Goal: Task Accomplishment & Management: Manage account settings

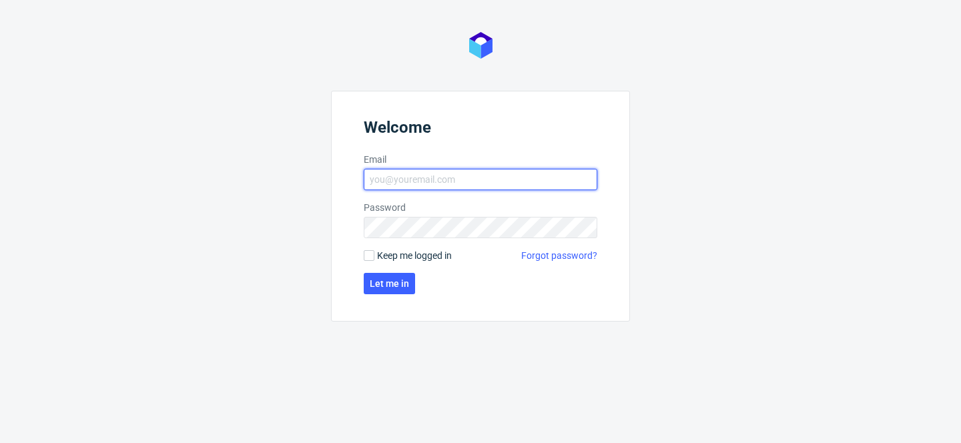
type input "[PERSON_NAME][EMAIL_ADDRESS][PERSON_NAME][DOMAIN_NAME]"
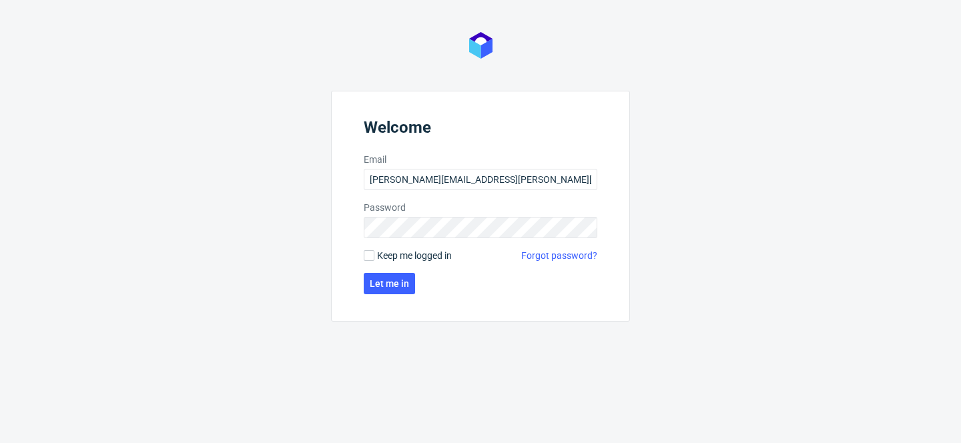
click at [415, 256] on span "Keep me logged in" at bounding box center [414, 255] width 75 height 13
click at [374, 256] on input "Keep me logged in" at bounding box center [369, 255] width 11 height 11
checkbox input "true"
click at [407, 280] on span "Let me in" at bounding box center [389, 283] width 39 height 9
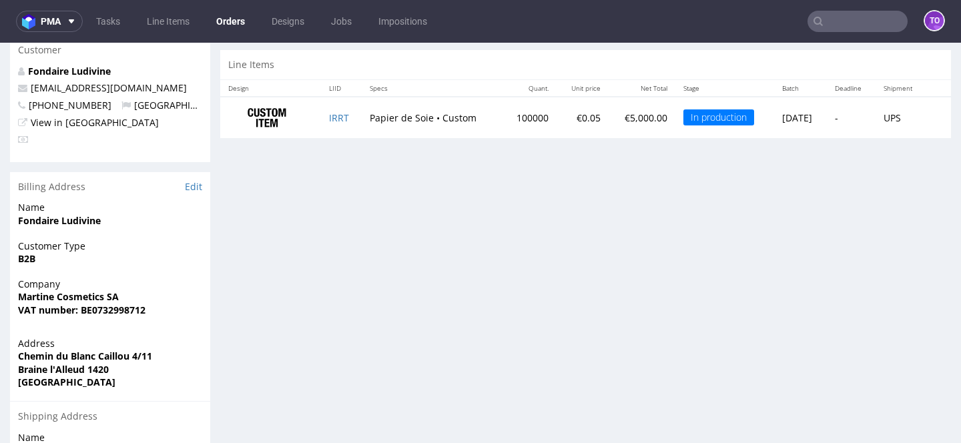
scroll to position [633, 0]
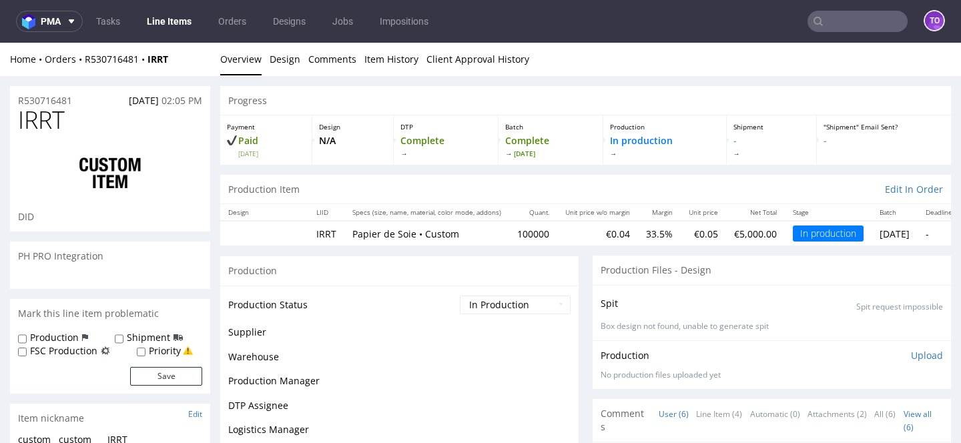
scroll to position [38, 0]
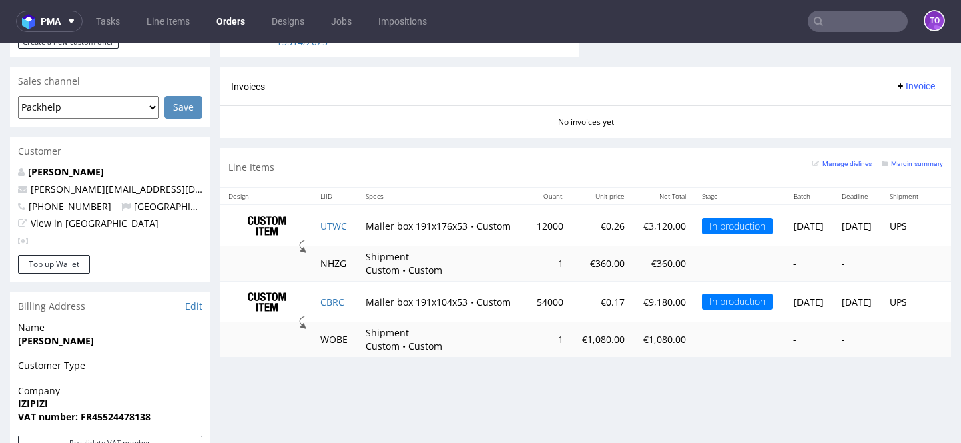
scroll to position [562, 0]
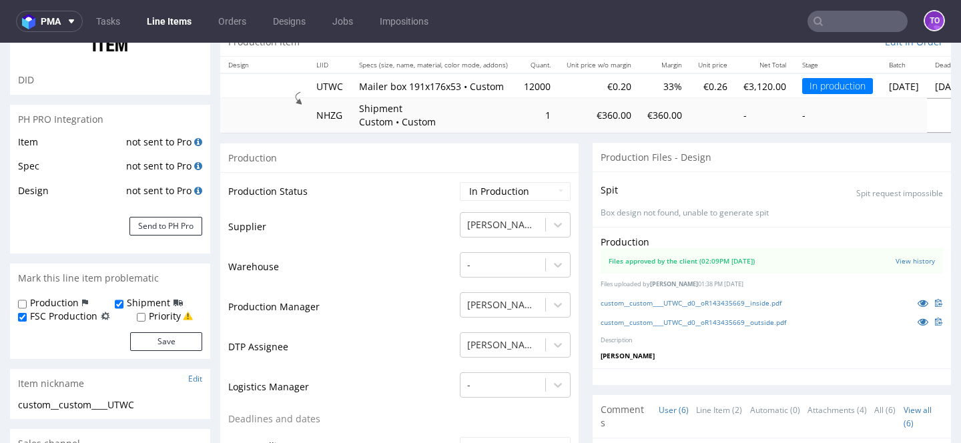
scroll to position [203, 0]
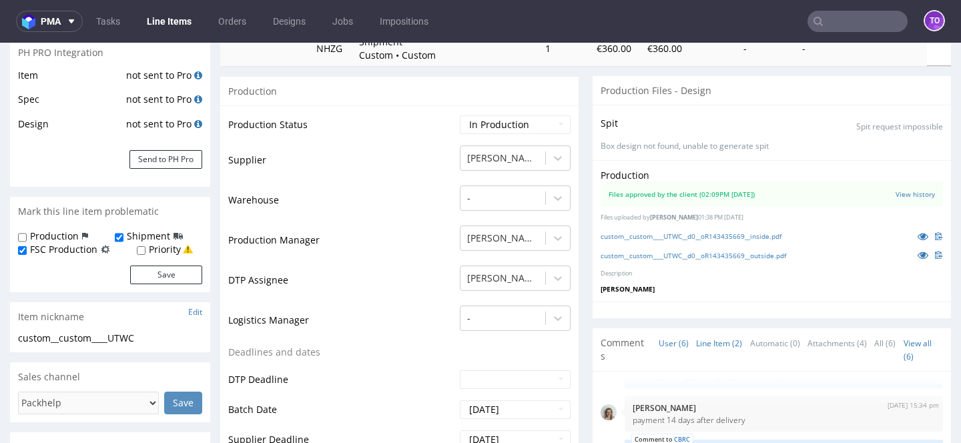
click at [709, 350] on link "Line Item (2)" at bounding box center [719, 343] width 46 height 29
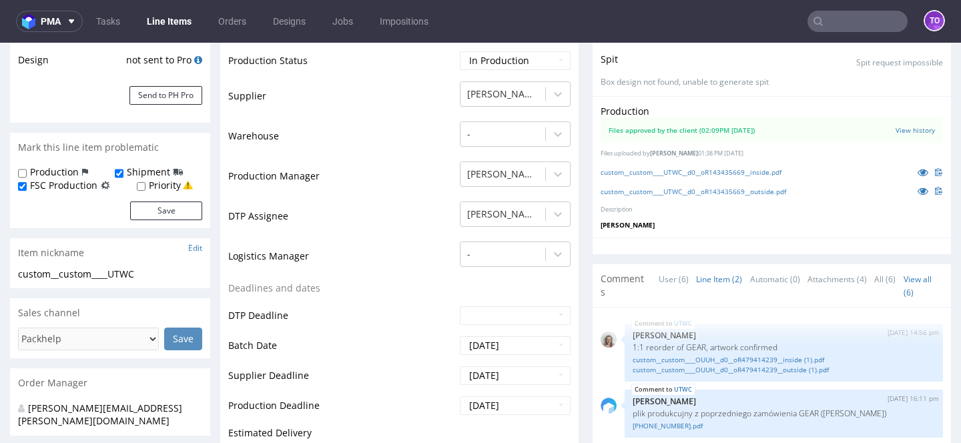
scroll to position [332, 0]
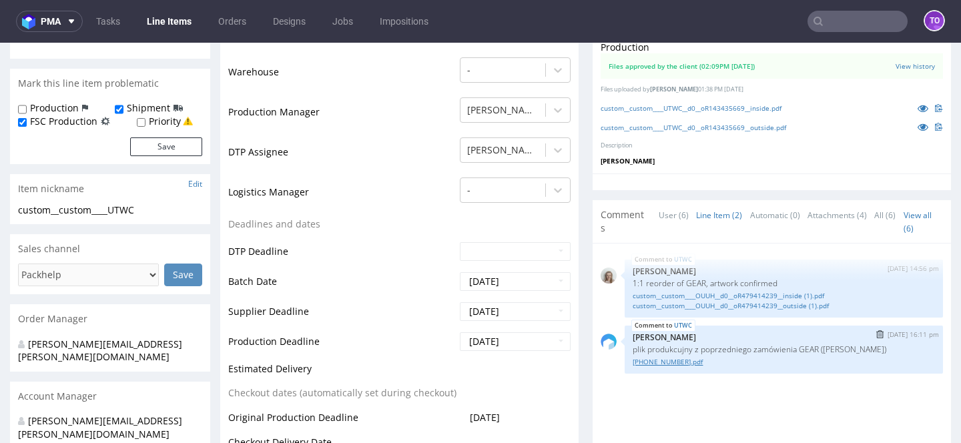
click at [651, 361] on link "[PHONE_NUMBER].pdf" at bounding box center [784, 362] width 302 height 10
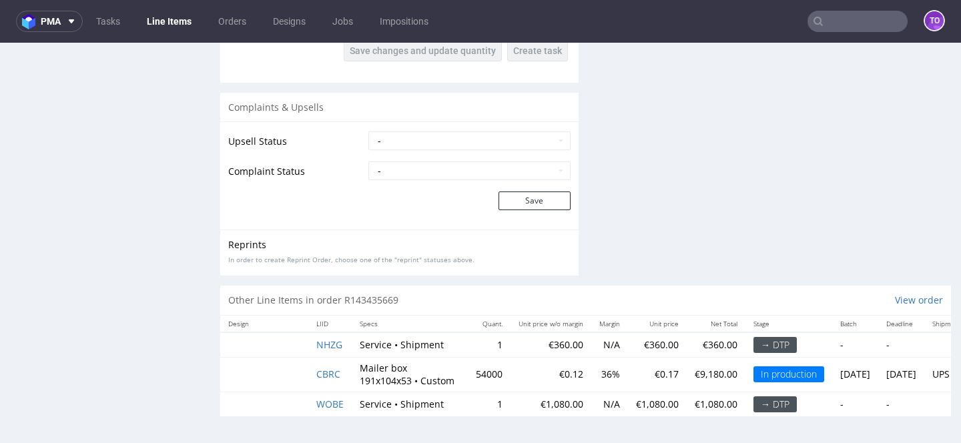
scroll to position [3, 0]
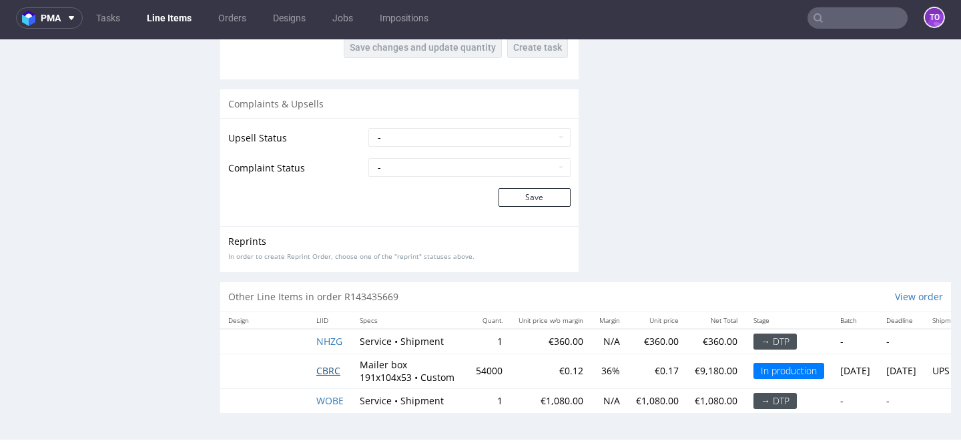
click at [336, 376] on span "CBRC" at bounding box center [328, 370] width 24 height 13
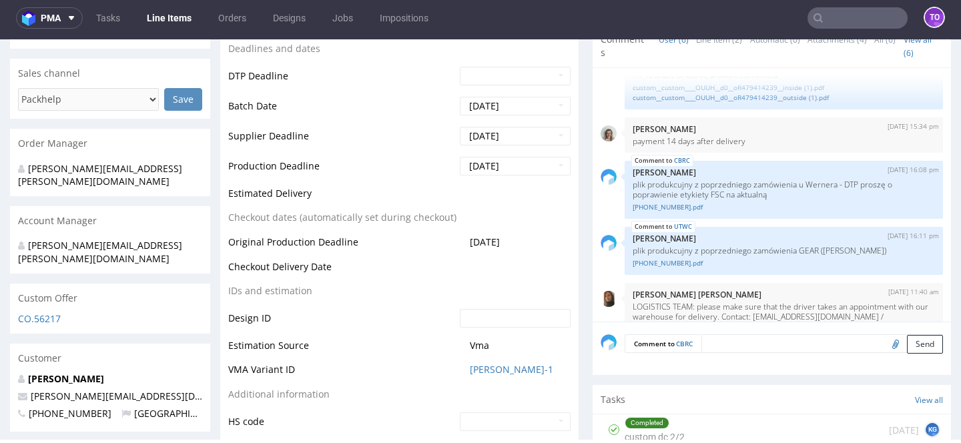
scroll to position [95, 0]
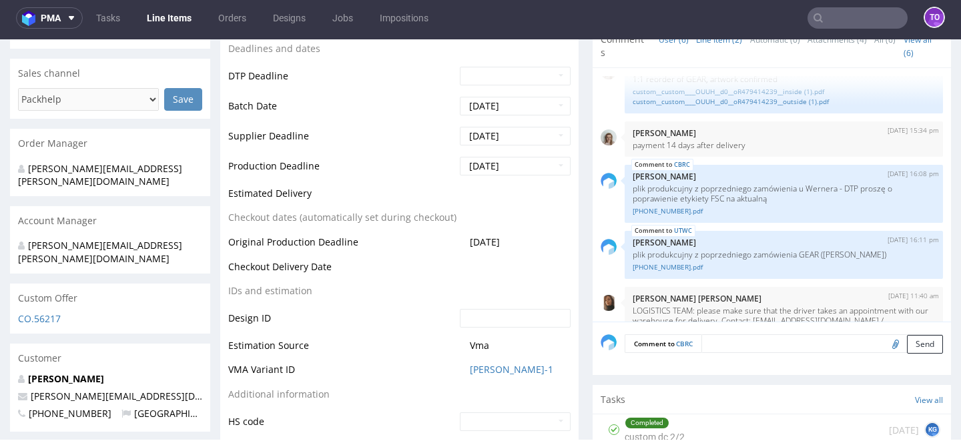
click at [706, 41] on link "Line Item (2)" at bounding box center [719, 39] width 46 height 29
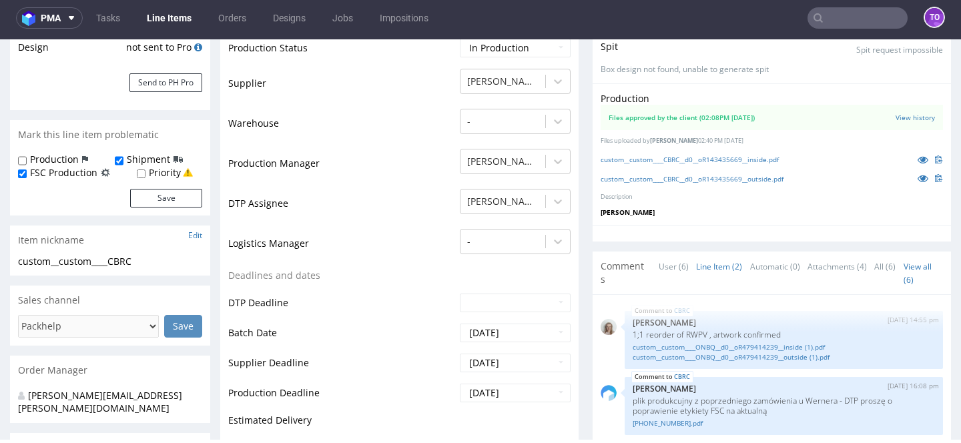
scroll to position [274, 0]
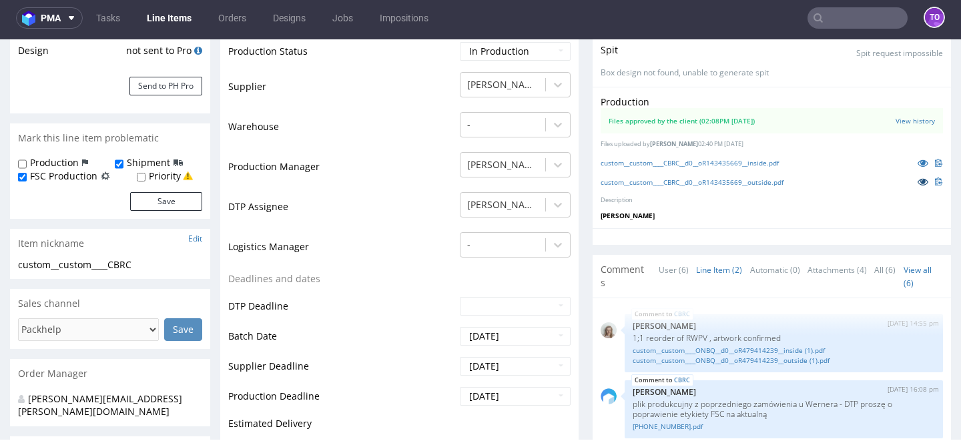
click at [917, 181] on icon at bounding box center [922, 181] width 11 height 9
click at [917, 161] on icon at bounding box center [922, 162] width 11 height 9
click at [815, 17] on input "text" at bounding box center [857, 17] width 100 height 21
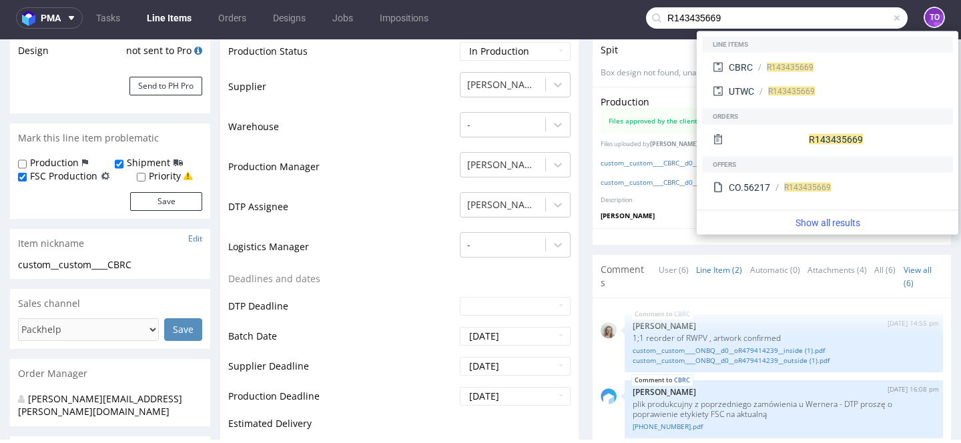
type input "R143435669"
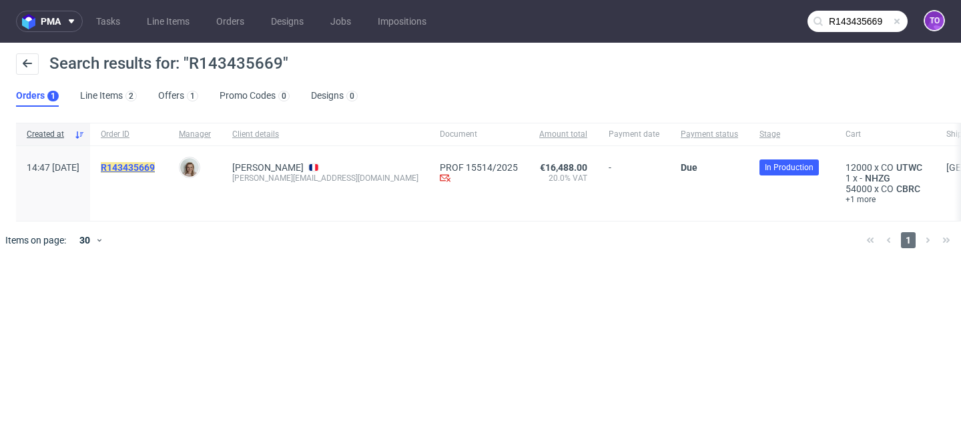
click at [155, 167] on mark "R143435669" at bounding box center [128, 167] width 54 height 11
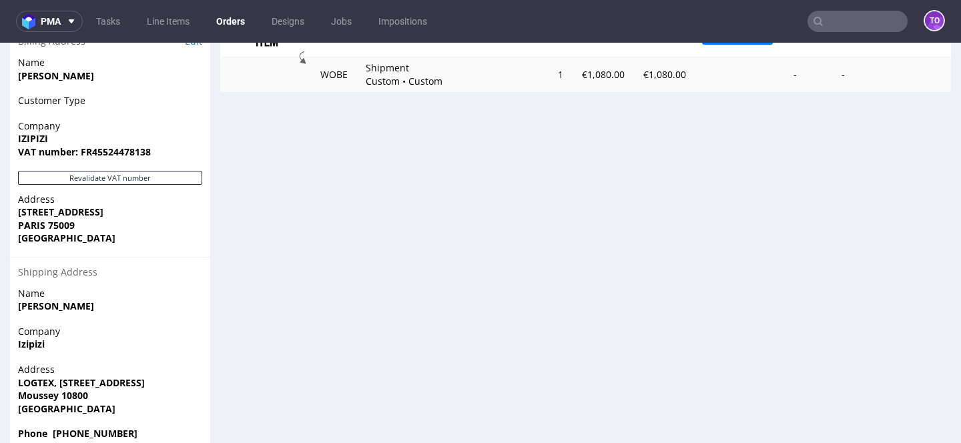
scroll to position [552, 0]
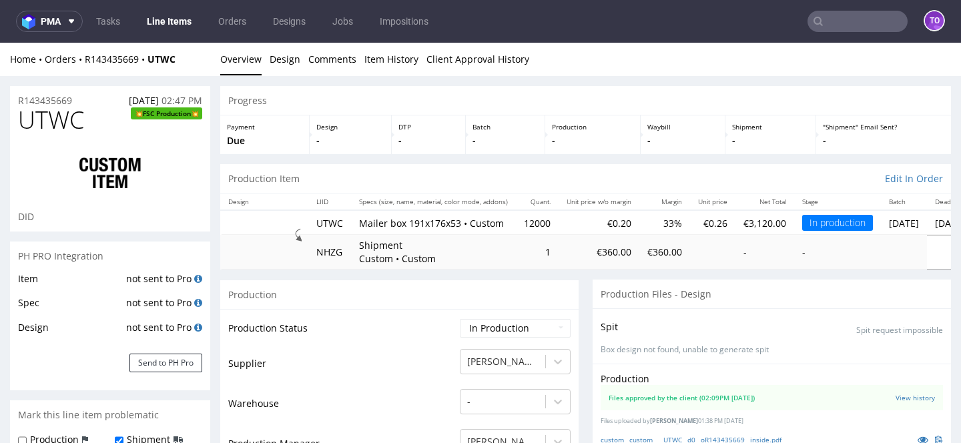
scroll to position [159, 0]
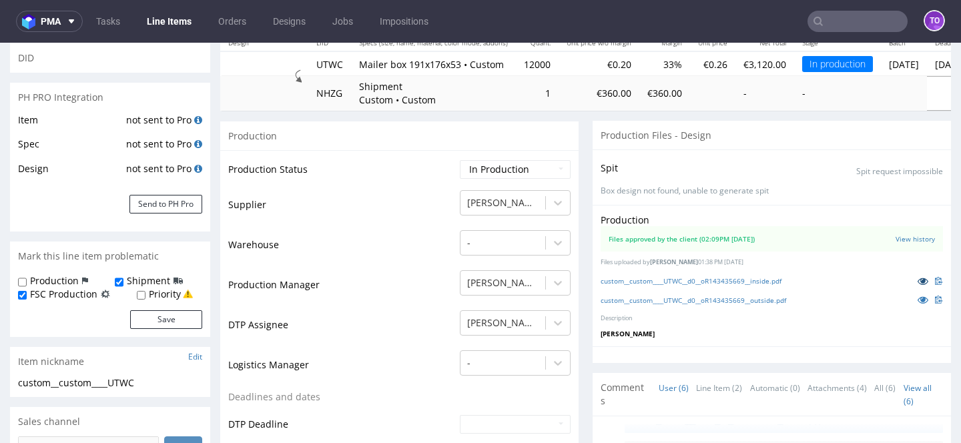
click at [917, 278] on icon at bounding box center [922, 280] width 11 height 9
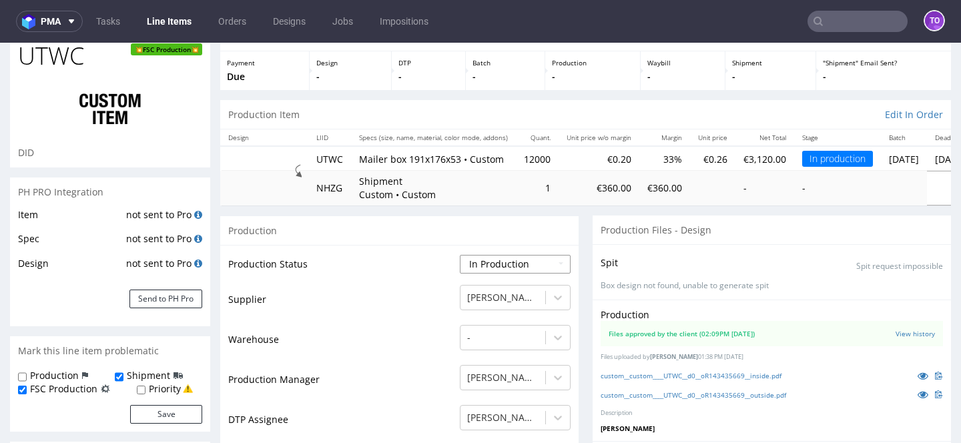
click at [500, 258] on select "Waiting for Artwork Waiting for Diecut Waiting for Mockup Waiting for DTP Waiti…" at bounding box center [515, 264] width 111 height 19
select select "production_complete"
click at [460, 255] on select "Waiting for Artwork Waiting for Diecut Waiting for Mockup Waiting for DTP Waiti…" at bounding box center [515, 264] width 111 height 19
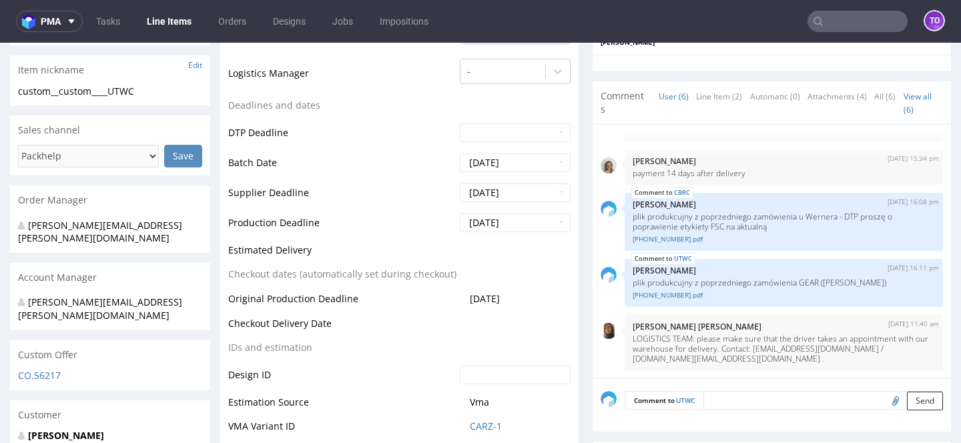
scroll to position [577, 0]
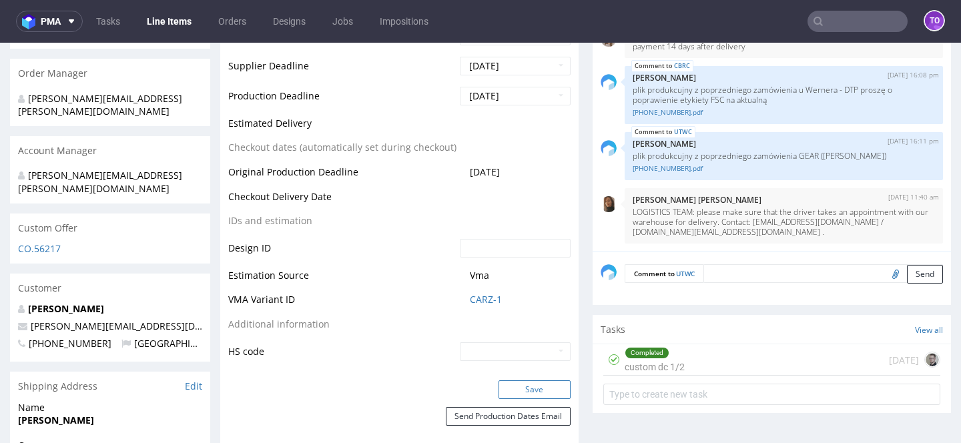
click at [525, 394] on button "Save" at bounding box center [534, 389] width 72 height 19
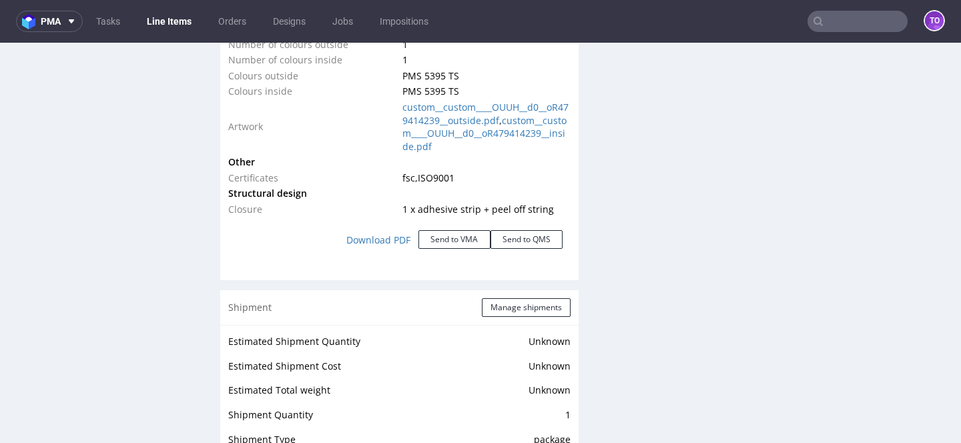
scroll to position [1658, 0]
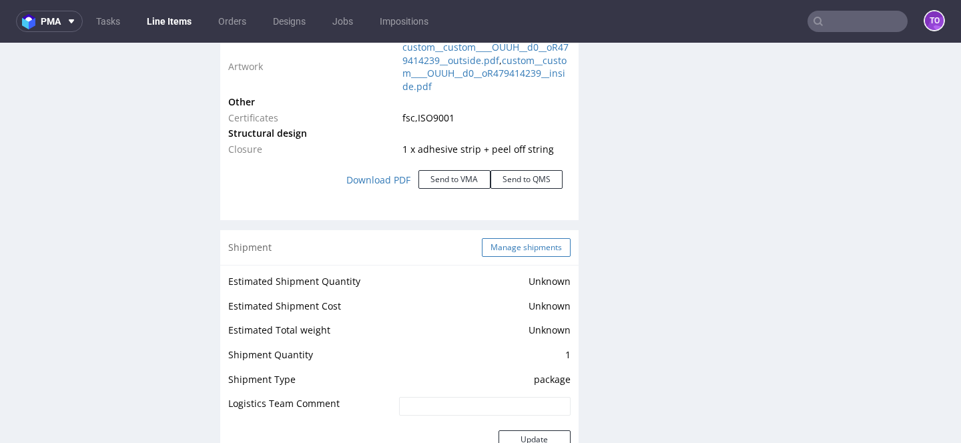
click at [501, 248] on button "Manage shipments" at bounding box center [526, 247] width 89 height 19
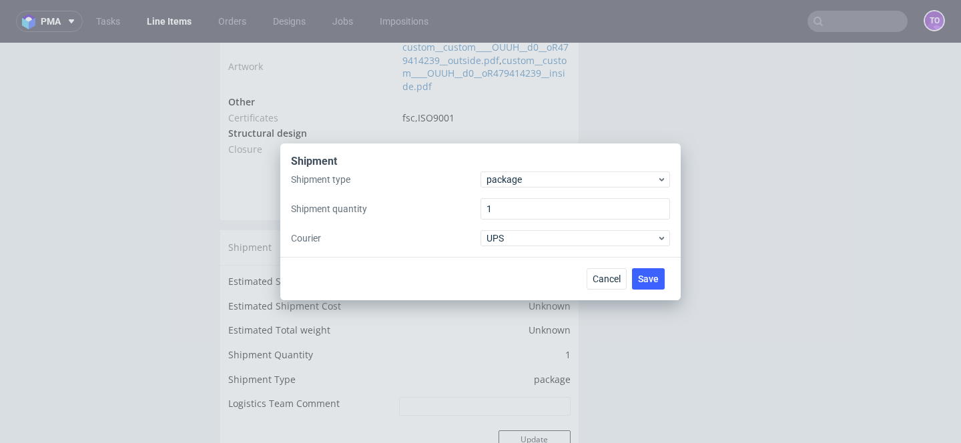
click at [518, 187] on div "Shipment type package Shipment quantity 1 Courier UPS" at bounding box center [480, 208] width 379 height 75
click at [518, 185] on span "package" at bounding box center [571, 179] width 170 height 13
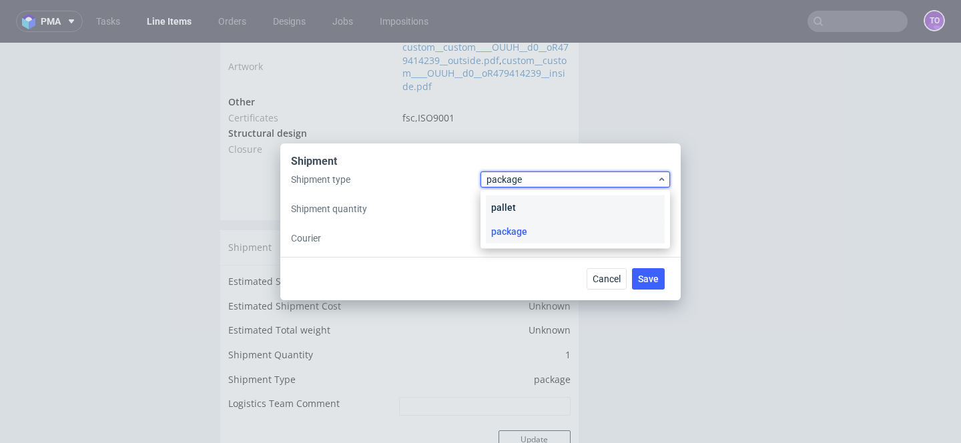
click at [514, 203] on div "pallet" at bounding box center [575, 207] width 179 height 24
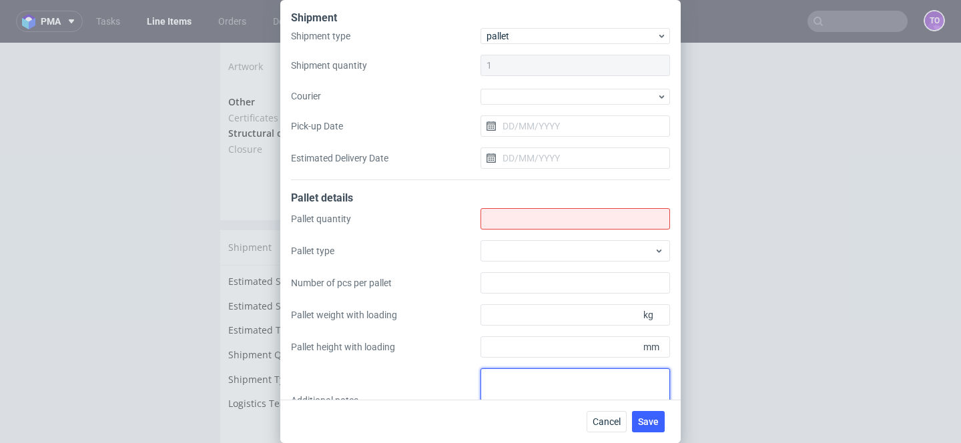
click at [520, 388] on textarea at bounding box center [574, 400] width 189 height 64
paste textarea "3 palety, 3. 120*82*180, 4. 4000szt, 5. 180cm, 6. ok 325kg"
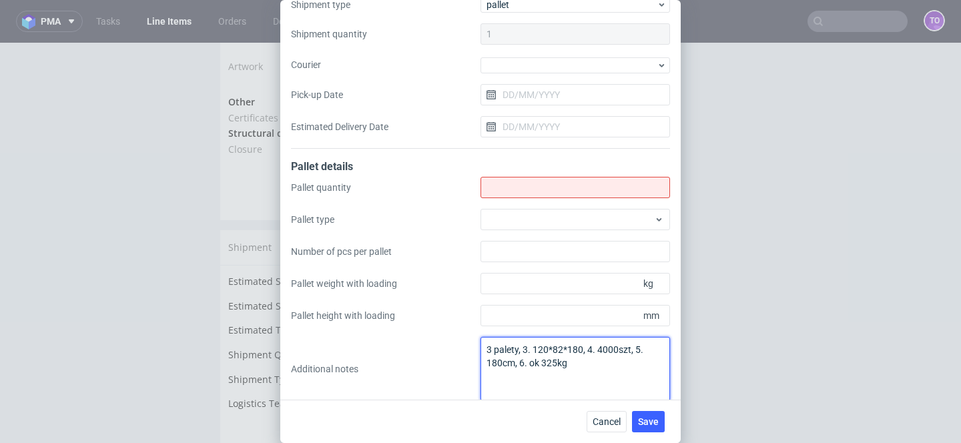
scroll to position [43, 0]
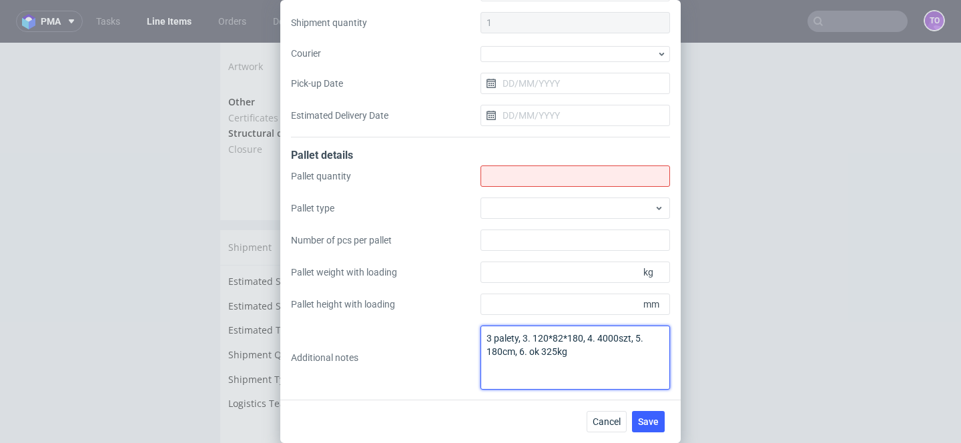
type textarea "3 palety, 3. 120*82*180, 4. 4000szt, 5. 180cm, 6. ok 325kg"
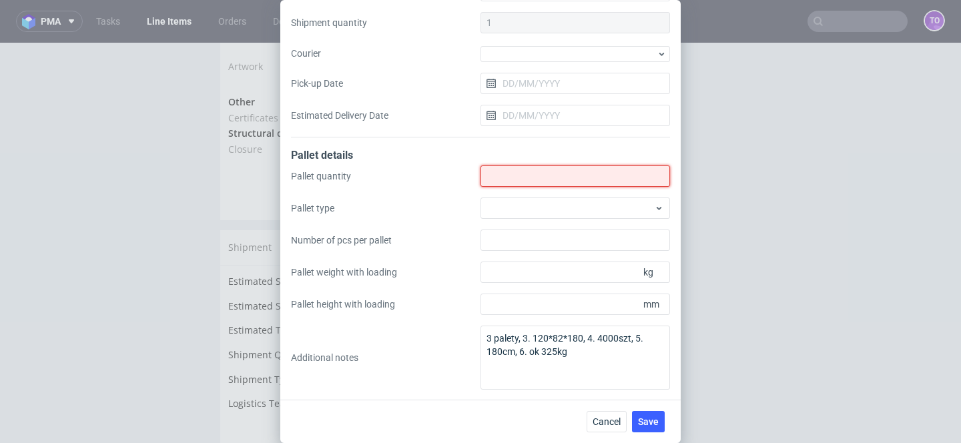
click at [527, 170] on input "Shipment type" at bounding box center [574, 175] width 189 height 21
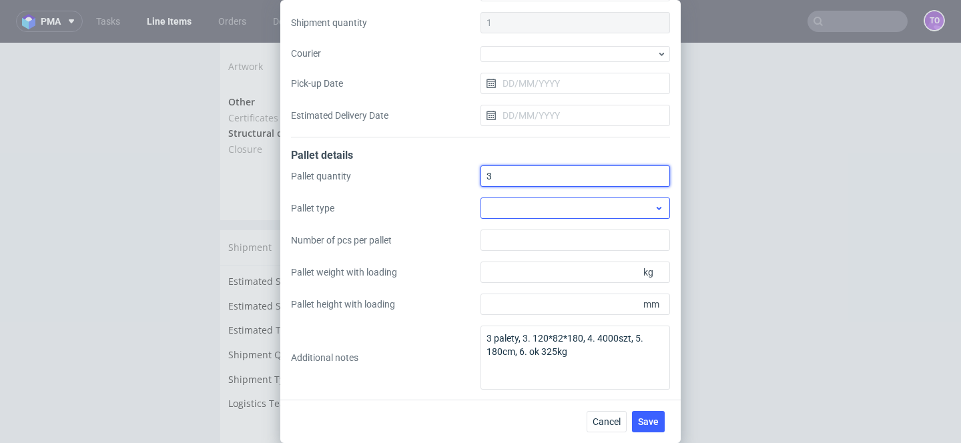
type input "3"
click at [528, 206] on div at bounding box center [574, 207] width 189 height 21
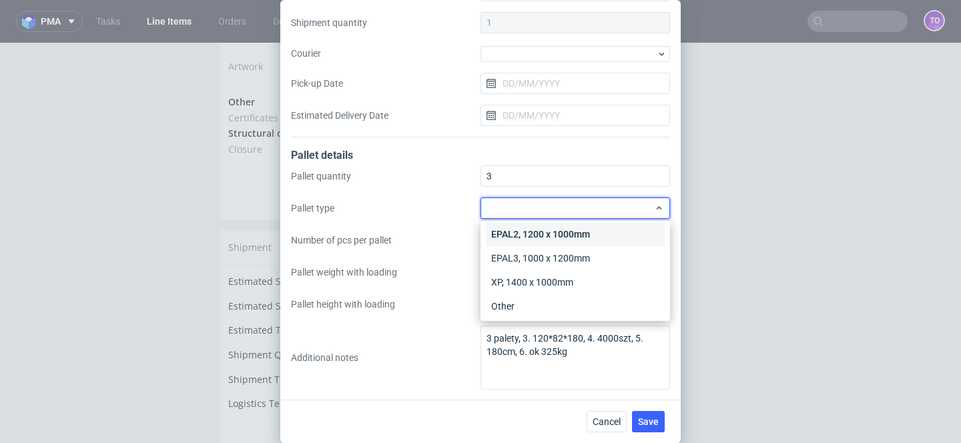
scroll to position [31, 0]
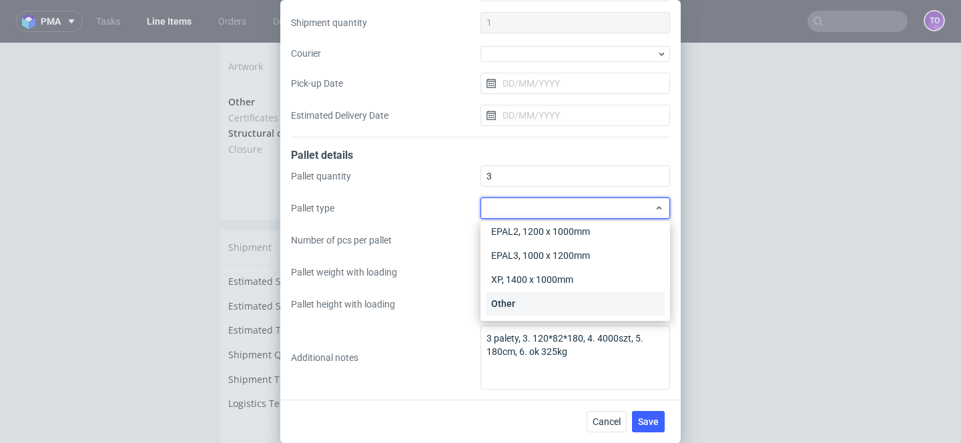
click at [513, 302] on div "Other" at bounding box center [575, 304] width 179 height 24
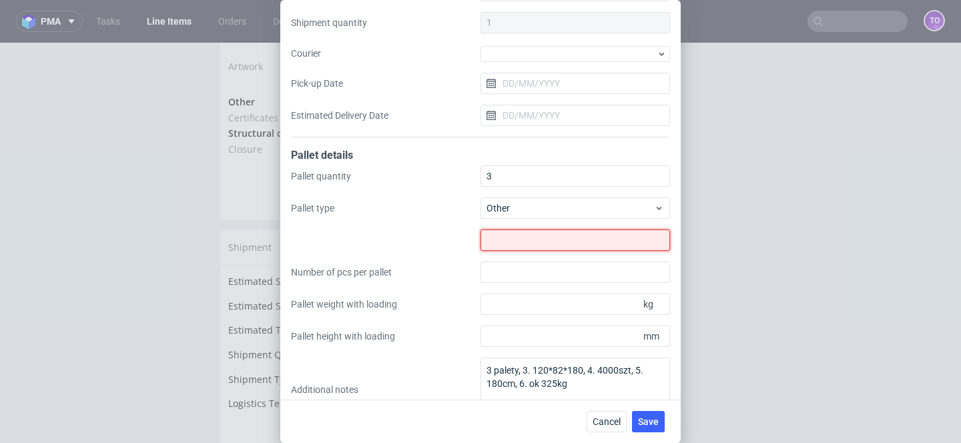
click at [514, 241] on input "text" at bounding box center [574, 240] width 189 height 21
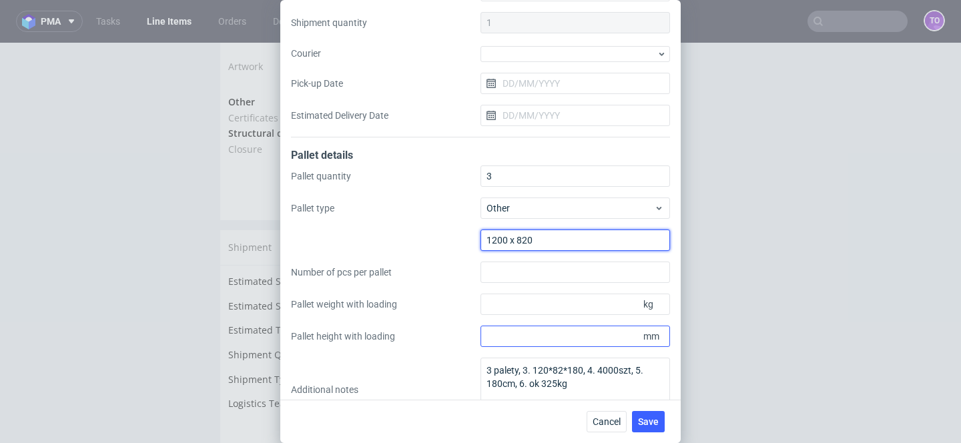
type input "1200 x 820"
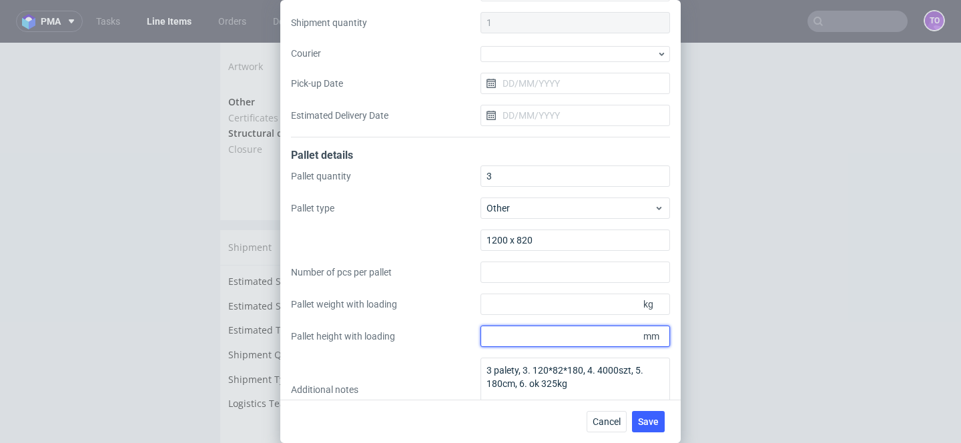
click at [512, 335] on input "Pallet height with loading" at bounding box center [574, 336] width 189 height 21
type input "1800"
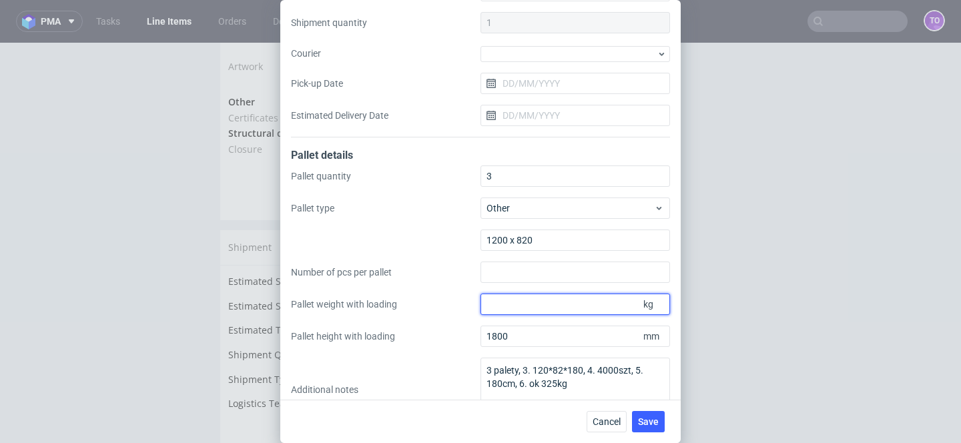
click at [563, 309] on input "Pallet weight with loading" at bounding box center [574, 304] width 189 height 21
type input "325"
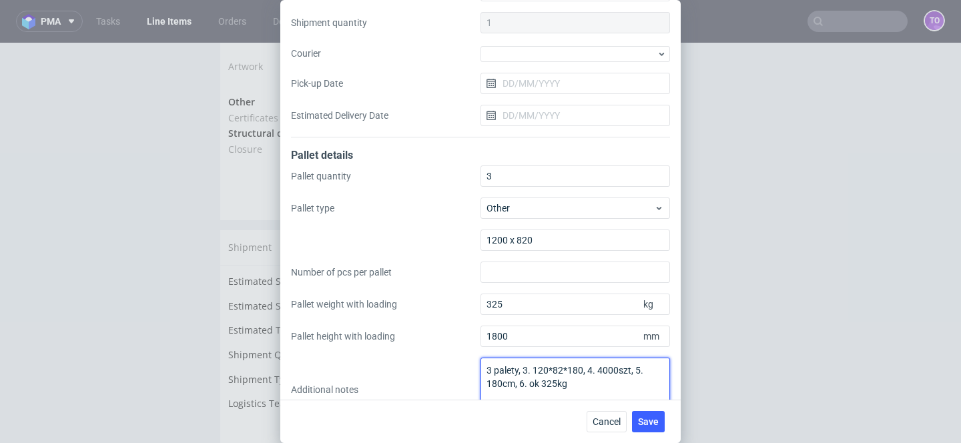
drag, startPoint x: 580, startPoint y: 385, endPoint x: 428, endPoint y: 358, distance: 153.8
click at [428, 358] on div "Pallet quantity 3 Pallet type Other 1200 x 820 Number of pcs per pallet Pallet …" at bounding box center [480, 293] width 379 height 256
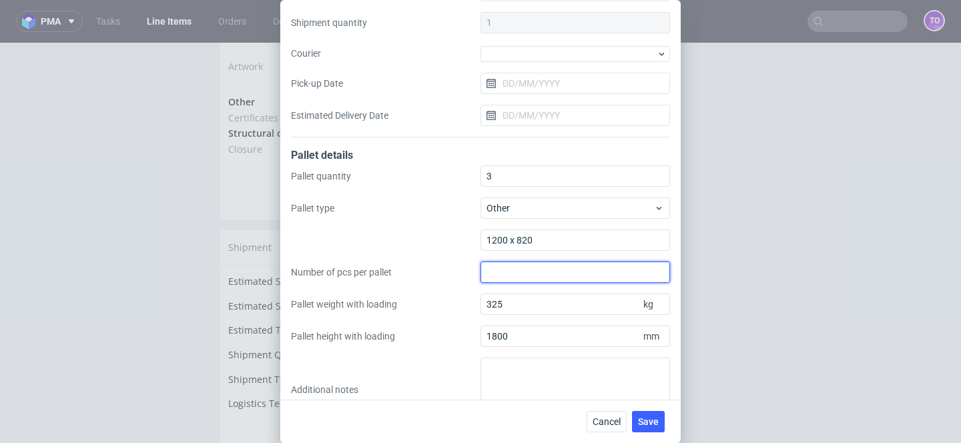
click at [526, 271] on input "Number of pcs per pallet" at bounding box center [574, 272] width 189 height 21
type input "4000"
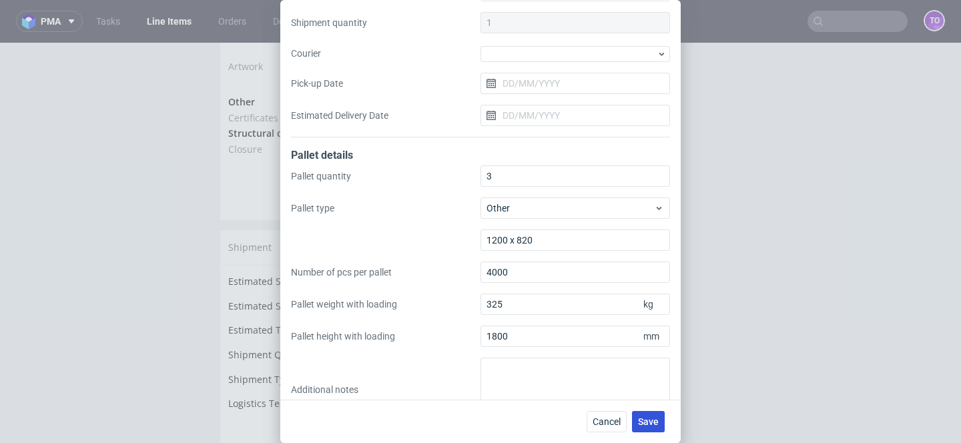
click at [657, 422] on span "Save" at bounding box center [648, 421] width 21 height 9
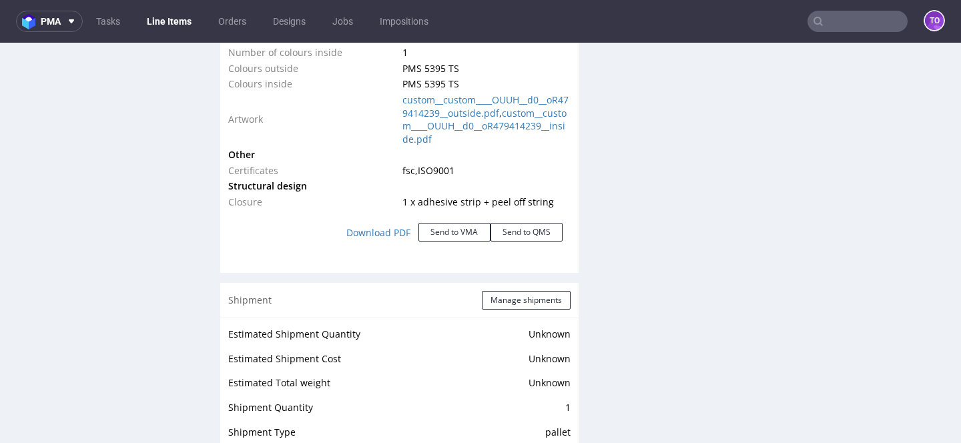
scroll to position [2063, 0]
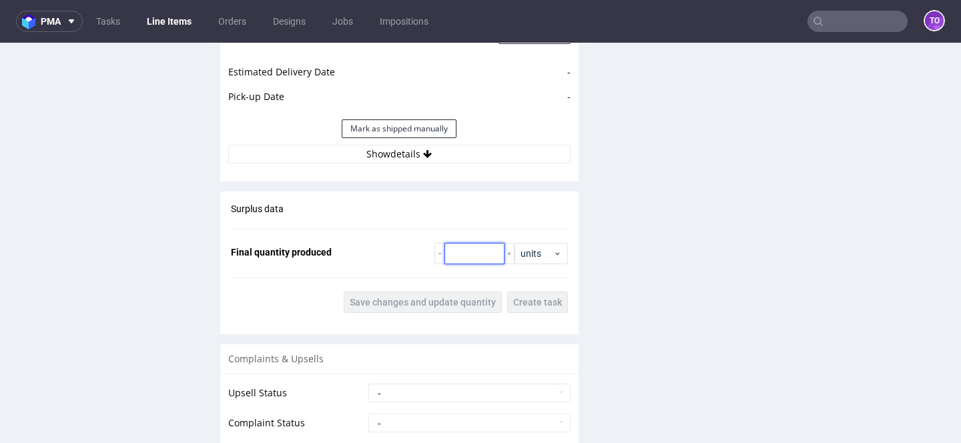
click at [486, 247] on input "number" at bounding box center [474, 253] width 60 height 21
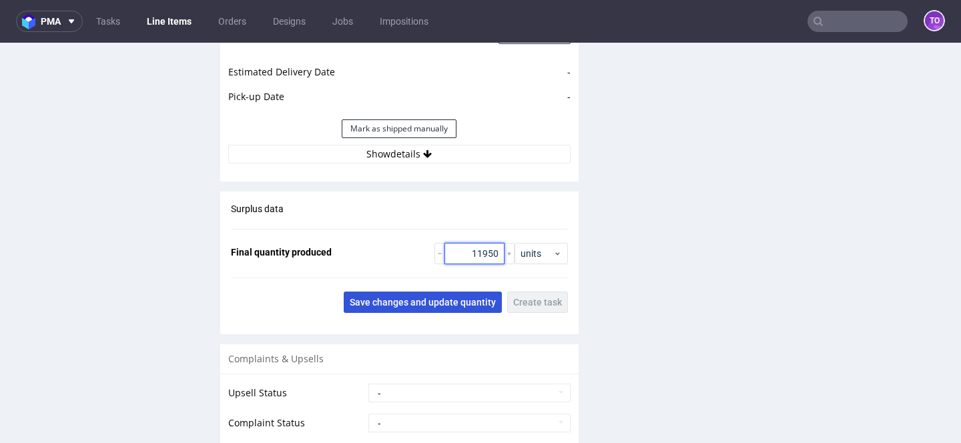
type input "11950"
click at [444, 305] on span "Save changes and update quantity" at bounding box center [423, 302] width 146 height 9
